Goal: Entertainment & Leisure: Consume media (video, audio)

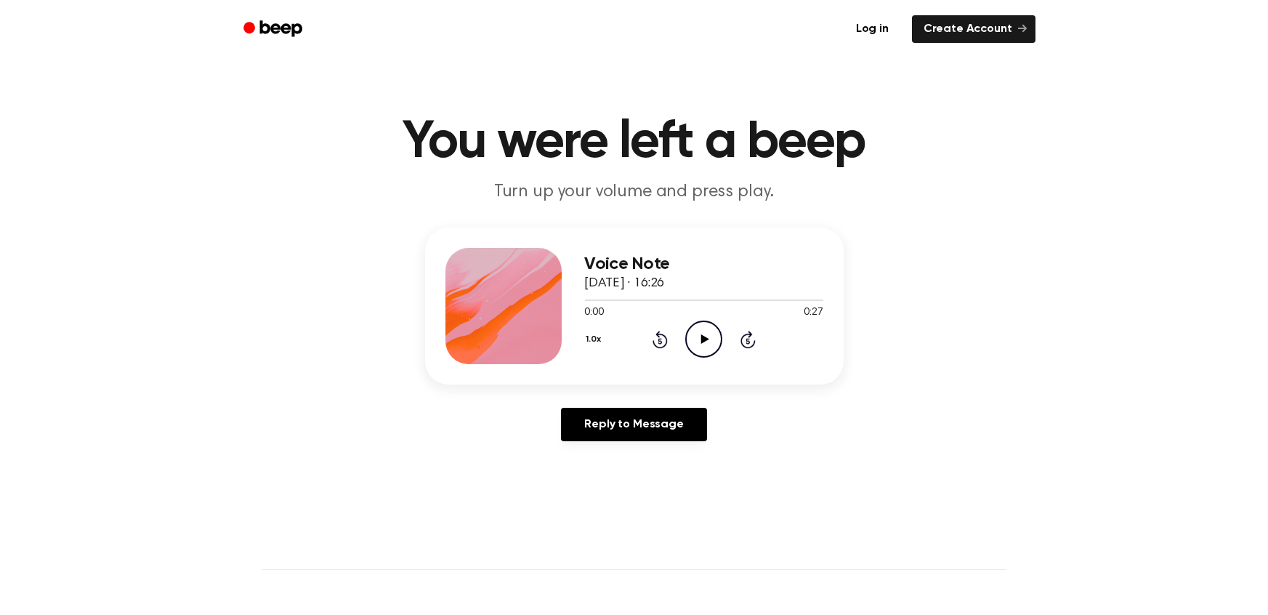
click at [709, 334] on icon "Play Audio" at bounding box center [703, 338] width 37 height 37
click at [703, 339] on icon at bounding box center [705, 338] width 8 height 9
click at [704, 343] on icon "Play Audio" at bounding box center [703, 338] width 37 height 37
click at [701, 339] on icon at bounding box center [705, 338] width 8 height 9
click at [703, 343] on icon "Play Audio" at bounding box center [703, 338] width 37 height 37
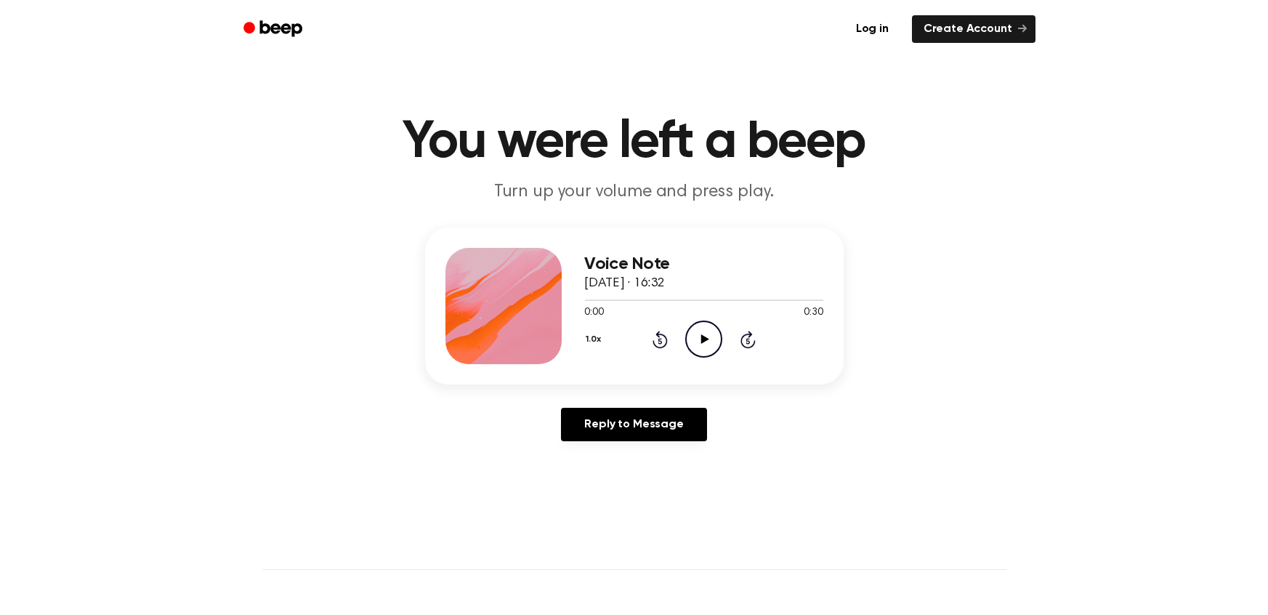
click at [702, 338] on icon at bounding box center [705, 338] width 8 height 9
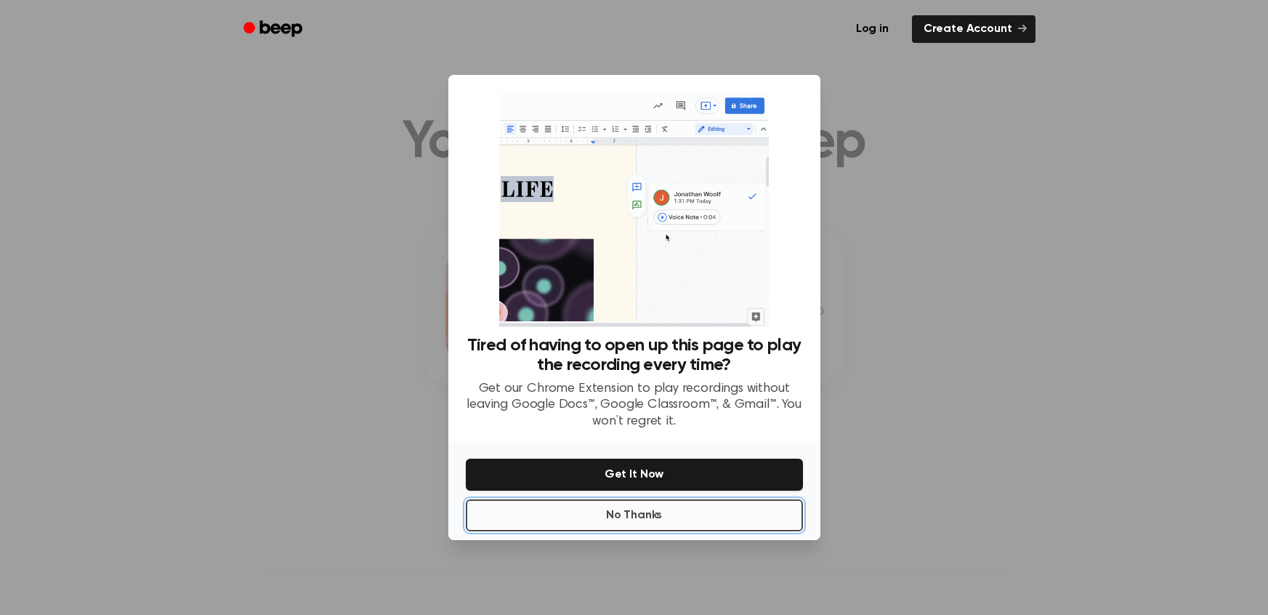
click at [632, 519] on button "No Thanks" at bounding box center [634, 515] width 337 height 32
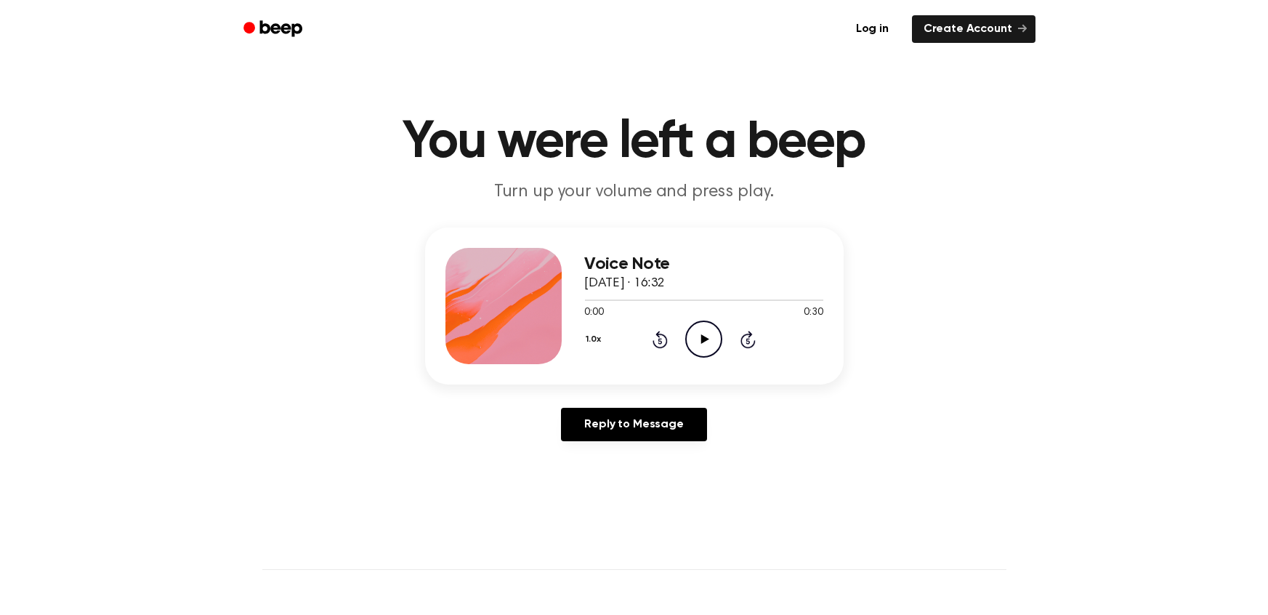
click at [701, 339] on icon at bounding box center [705, 338] width 8 height 9
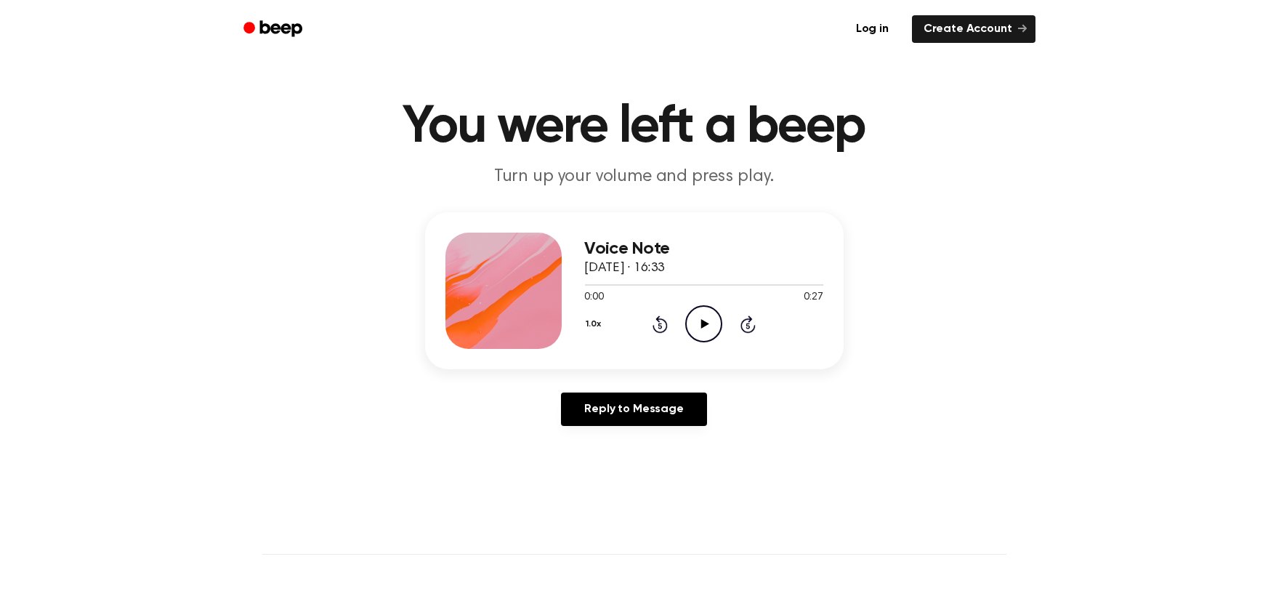
scroll to position [52, 0]
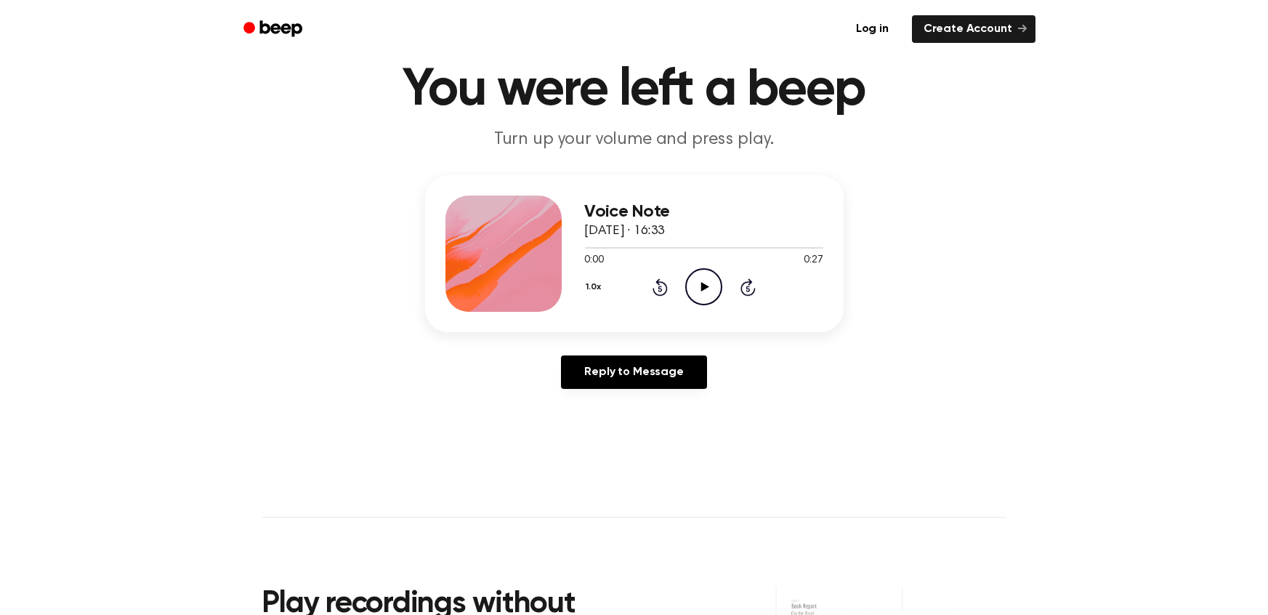
click at [705, 286] on icon at bounding box center [705, 286] width 8 height 9
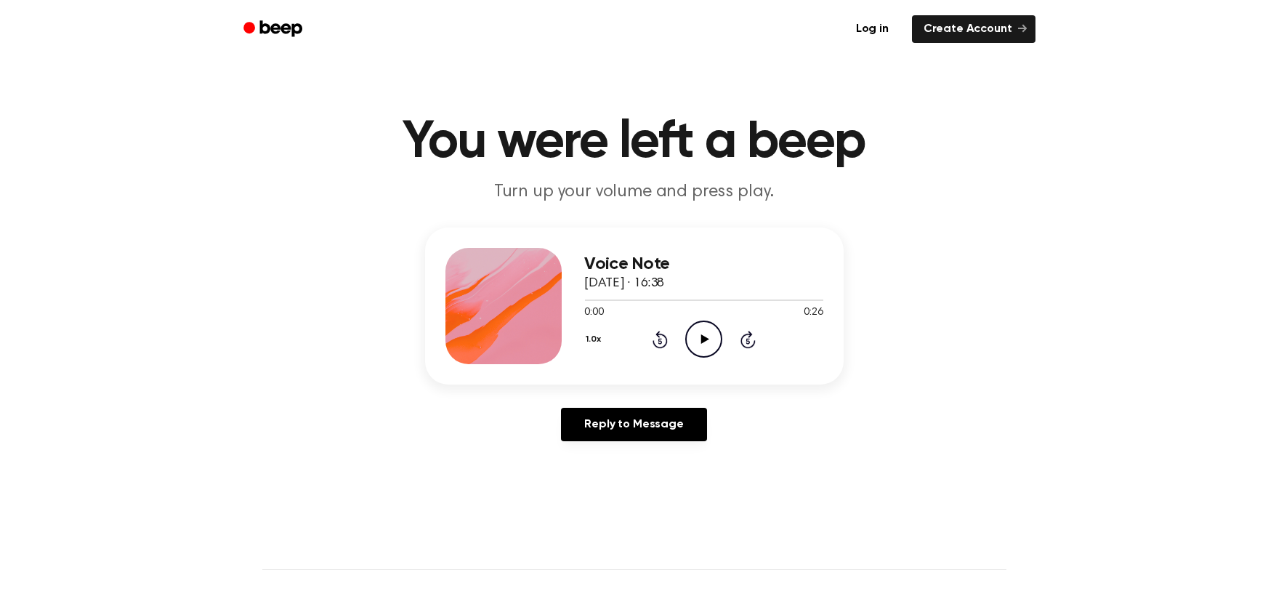
click at [702, 341] on icon at bounding box center [705, 338] width 8 height 9
click at [701, 338] on icon at bounding box center [705, 338] width 8 height 9
click at [702, 344] on icon "Play Audio" at bounding box center [703, 338] width 37 height 37
click at [703, 339] on icon at bounding box center [705, 338] width 8 height 9
